Goal: Task Accomplishment & Management: Manage account settings

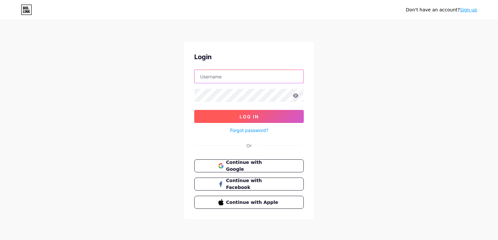
type input "[EMAIL_ADDRESS][DOMAIN_NAME]"
click at [277, 116] on button "Log In" at bounding box center [248, 116] width 109 height 13
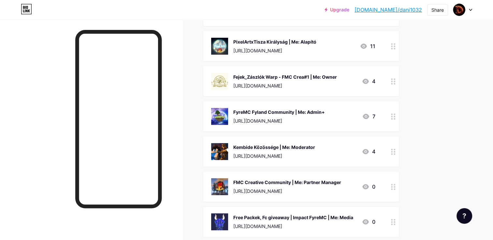
scroll to position [195, 0]
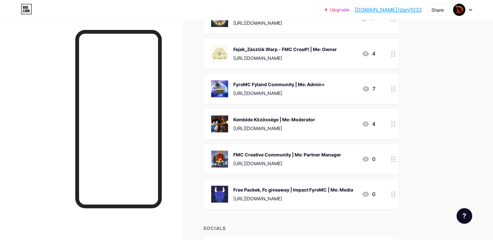
click at [392, 154] on div at bounding box center [393, 159] width 11 height 30
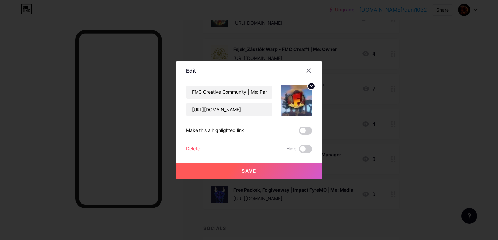
click at [190, 147] on div "Delete" at bounding box center [193, 149] width 14 height 8
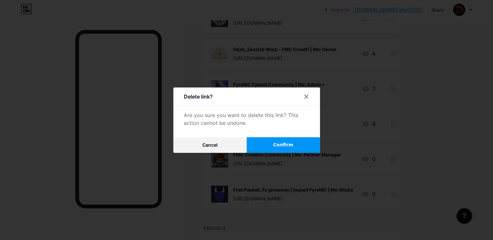
click at [293, 139] on button "Confirm" at bounding box center [283, 145] width 73 height 16
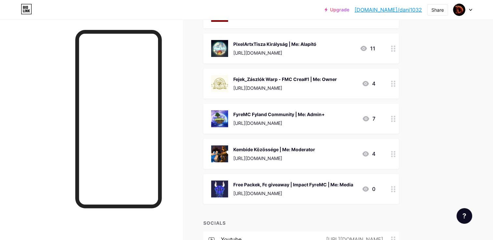
scroll to position [163, 0]
